Goal: Information Seeking & Learning: Learn about a topic

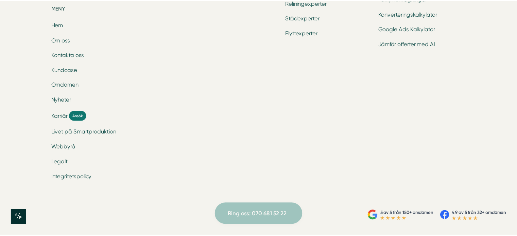
scroll to position [2282, 0]
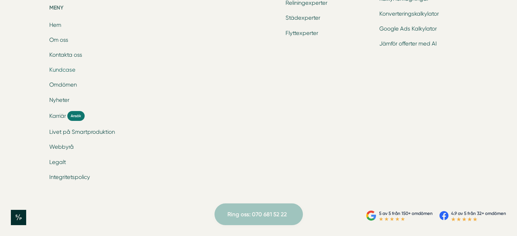
click at [62, 73] on link "Kundcase" at bounding box center [62, 70] width 26 height 6
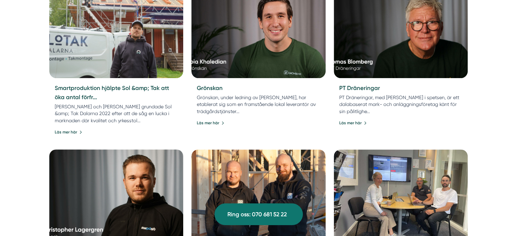
scroll to position [333, 0]
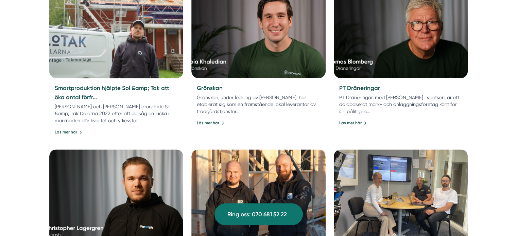
click at [98, 74] on img at bounding box center [116, 31] width 141 height 100
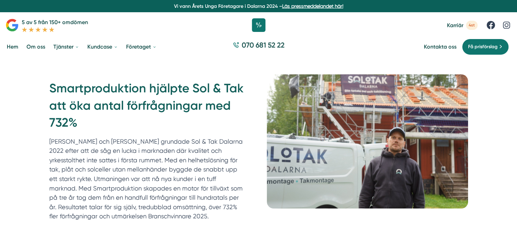
click at [12, 48] on link "Hem" at bounding box center [12, 46] width 14 height 17
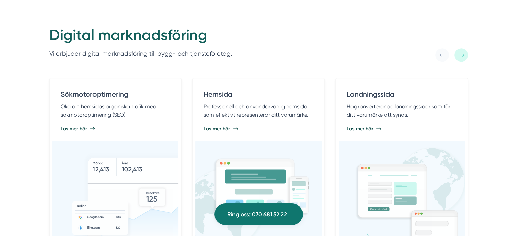
scroll to position [329, 0]
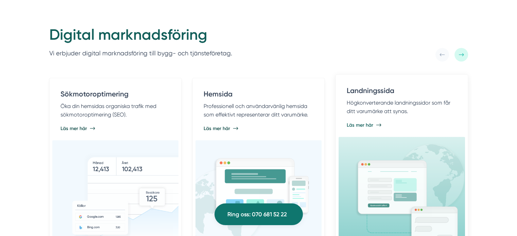
click at [387, 128] on div "Läs mer här" at bounding box center [402, 125] width 110 height 7
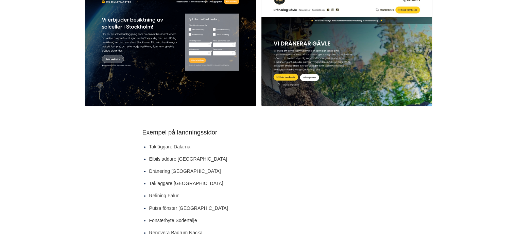
scroll to position [422, 0]
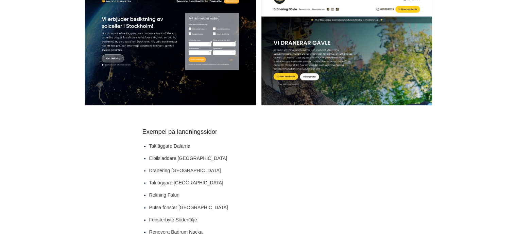
click at [175, 146] on link "Takläggare Dalarna" at bounding box center [169, 146] width 41 height 5
